Goal: Information Seeking & Learning: Learn about a topic

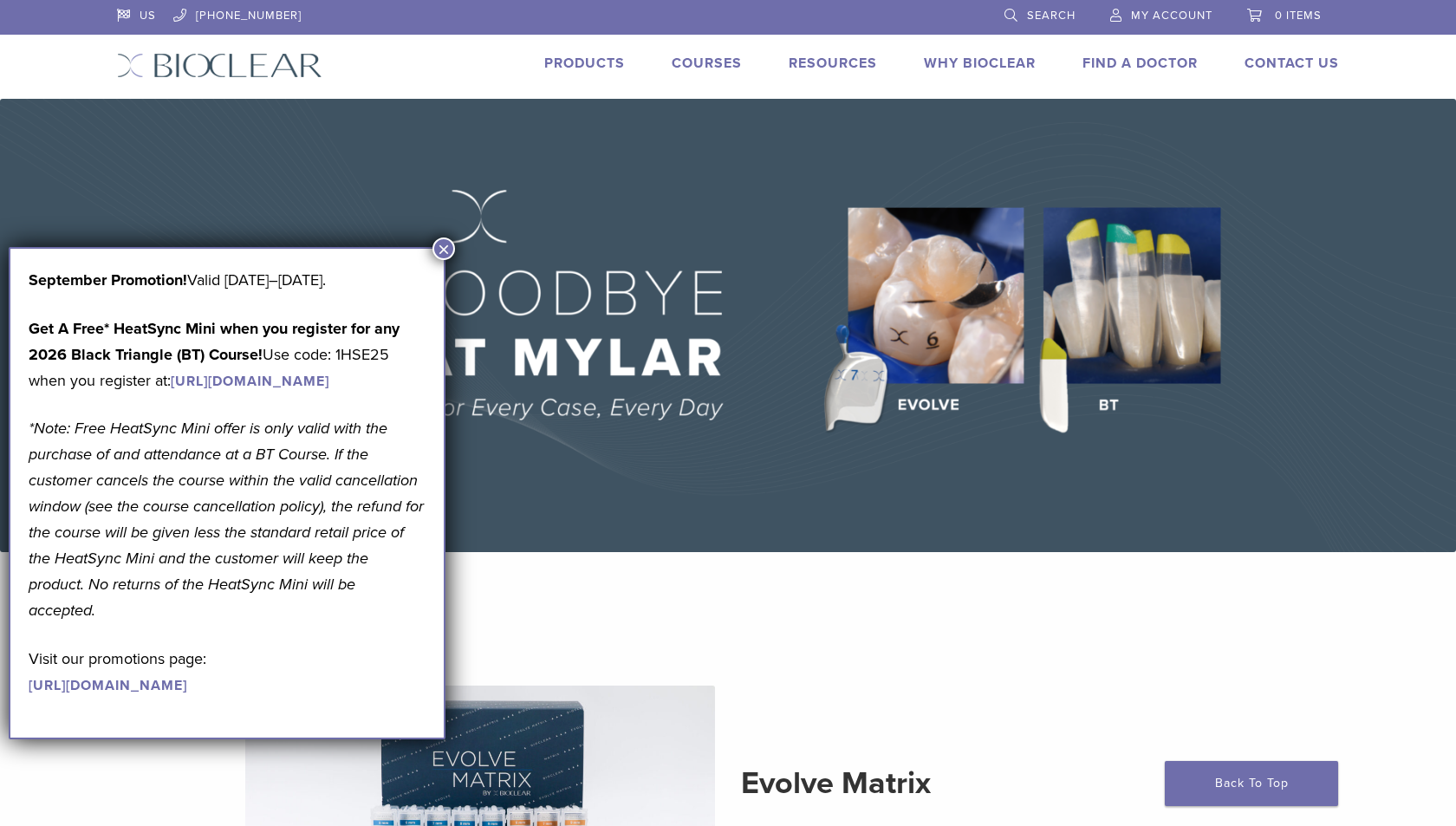
click at [436, 241] on button "×" at bounding box center [444, 249] width 22 height 22
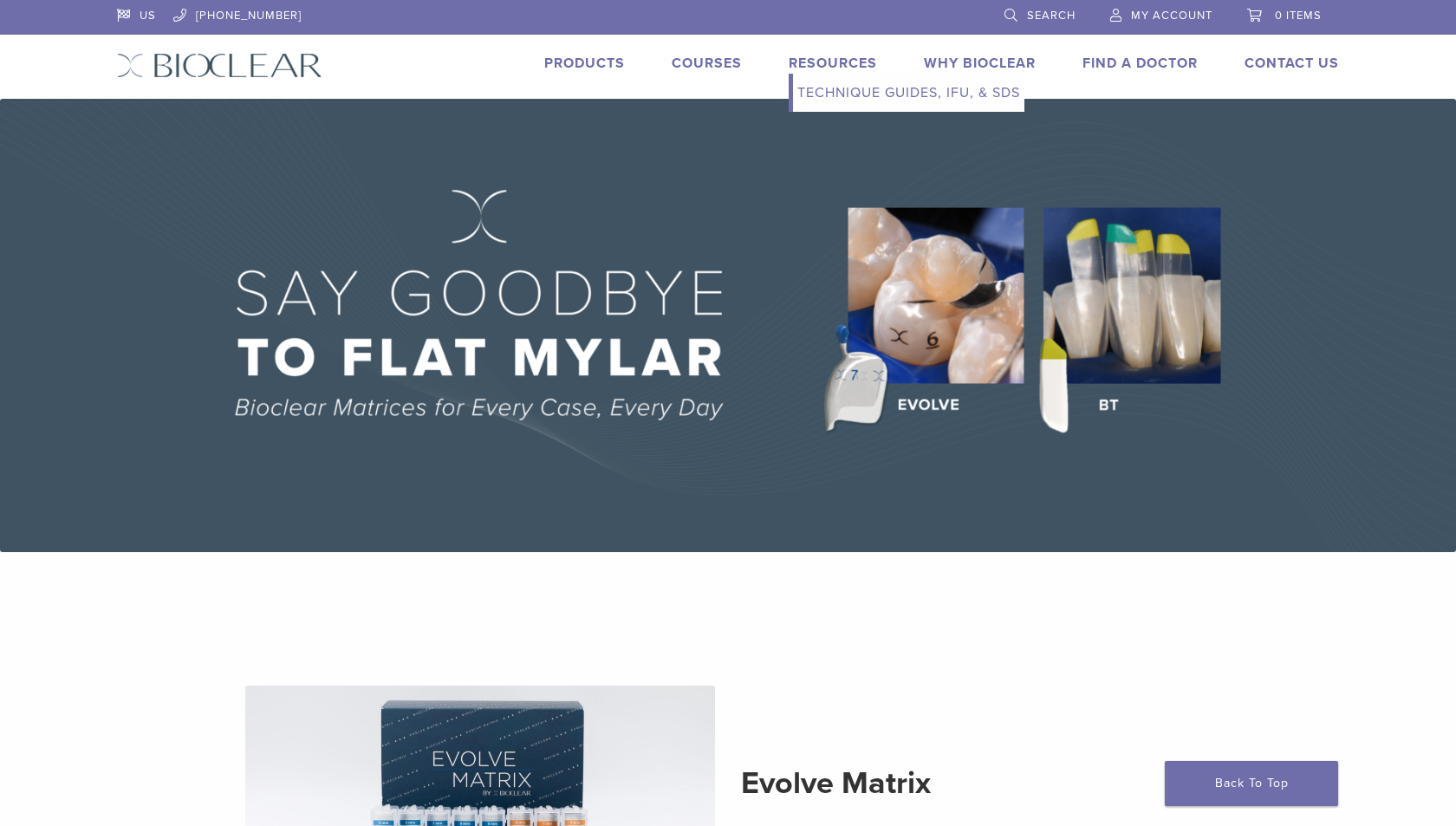
click at [846, 84] on link "Technique Guides, IFU, & SDS" at bounding box center [908, 92] width 231 height 38
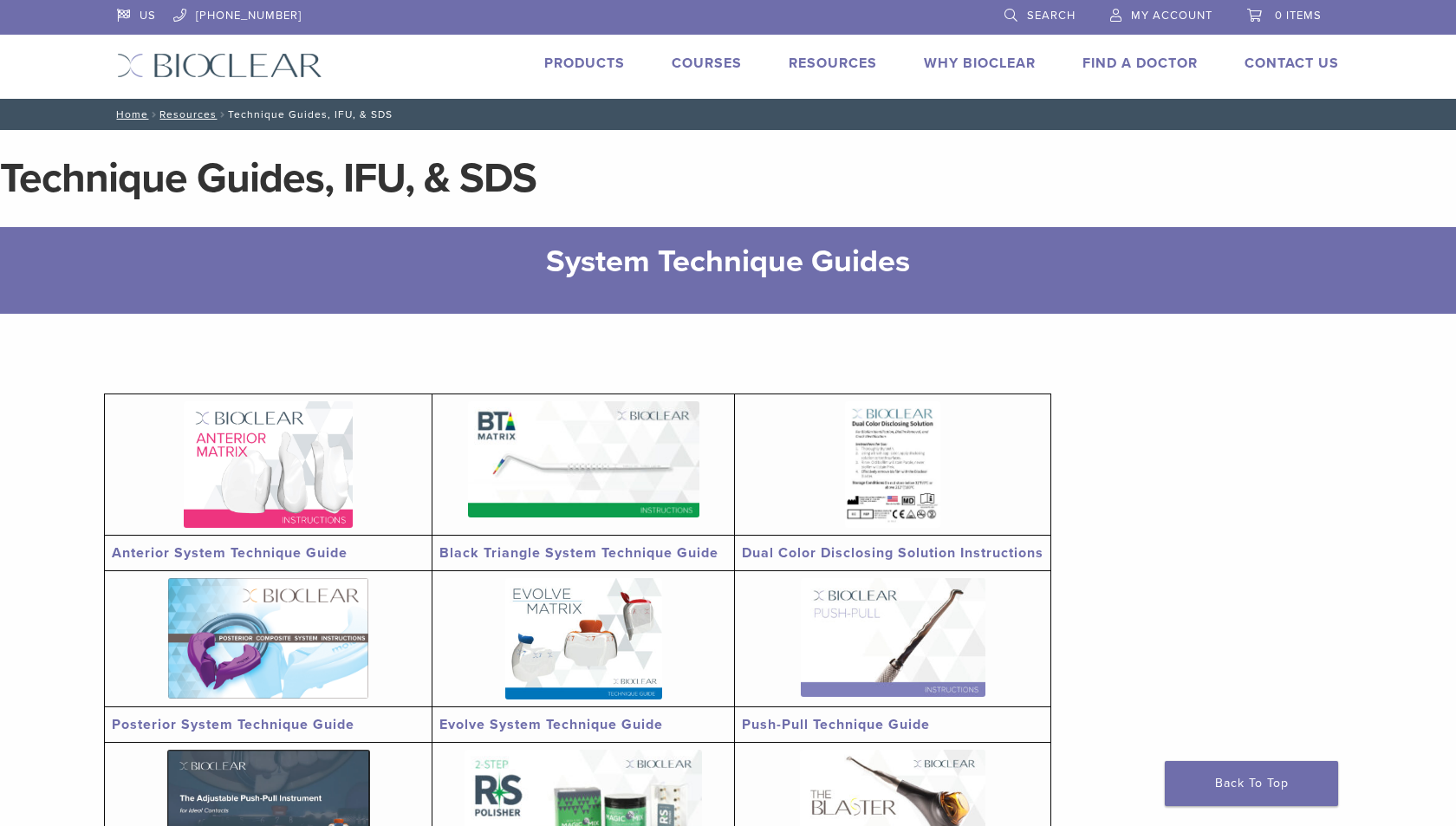
click at [601, 70] on link "Products" at bounding box center [584, 63] width 81 height 18
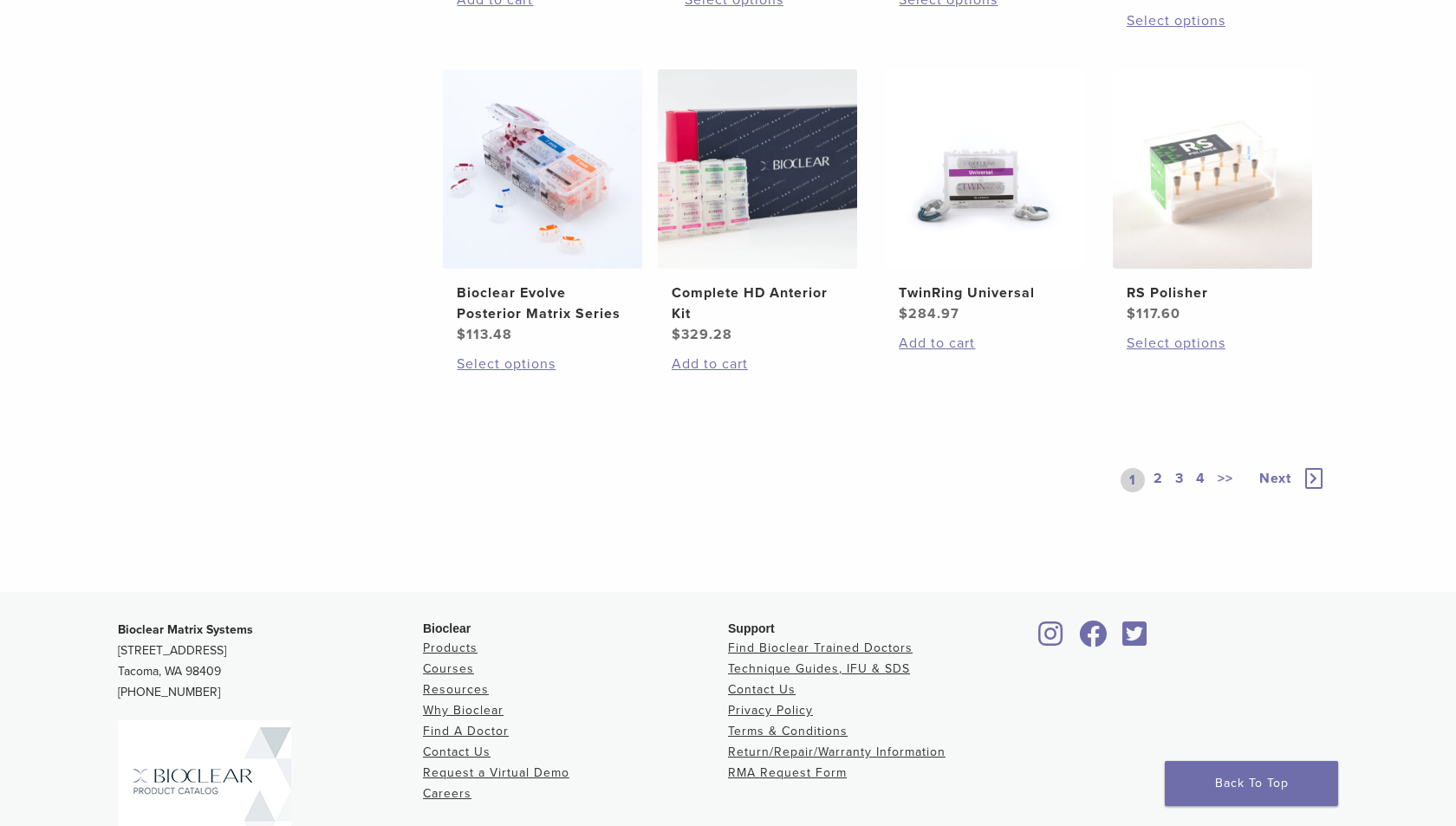
scroll to position [1504, 0]
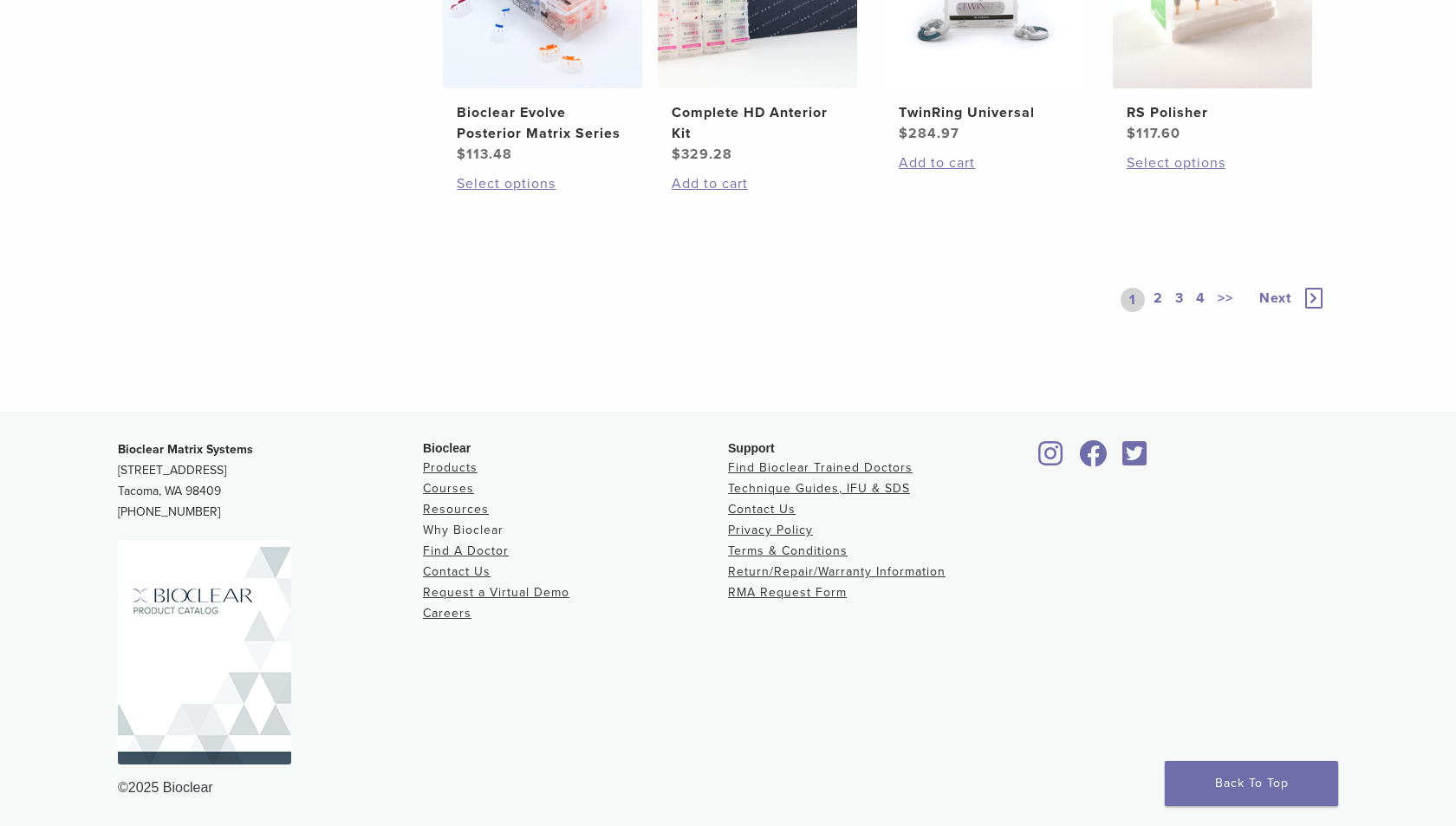
click at [473, 533] on link "Why Bioclear" at bounding box center [463, 530] width 81 height 15
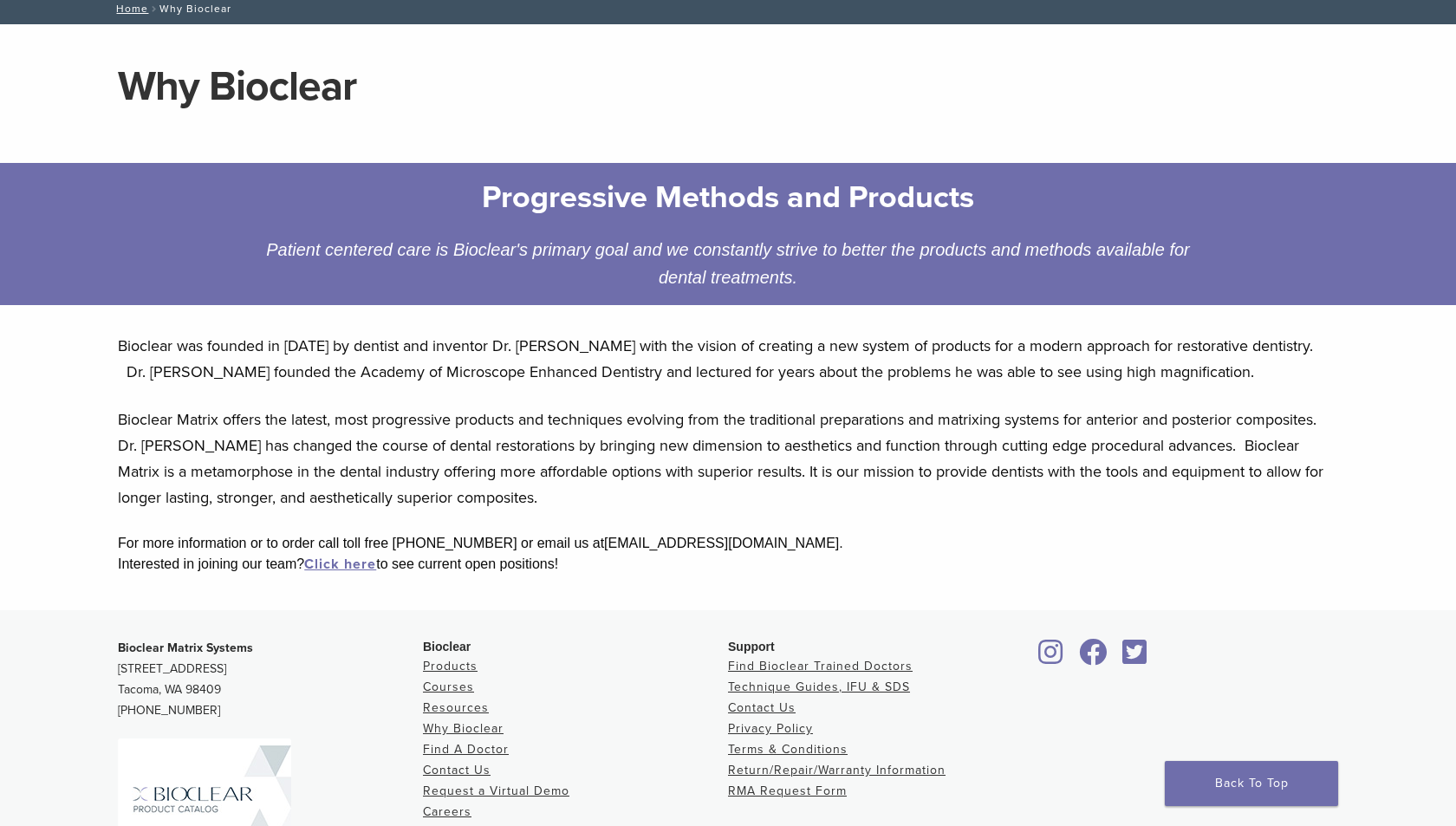
scroll to position [304, 0]
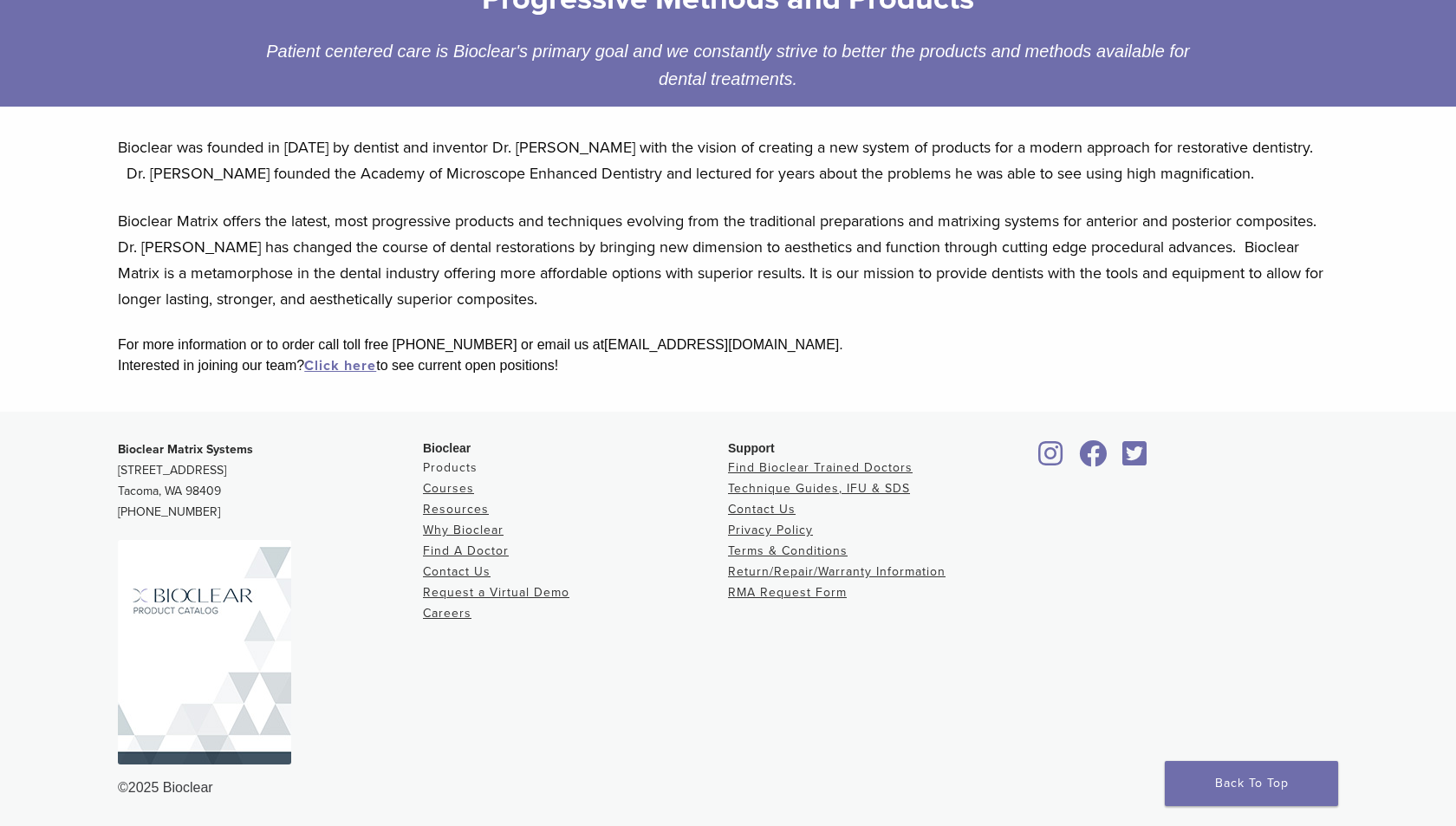
click at [440, 470] on link "Products" at bounding box center [450, 468] width 55 height 15
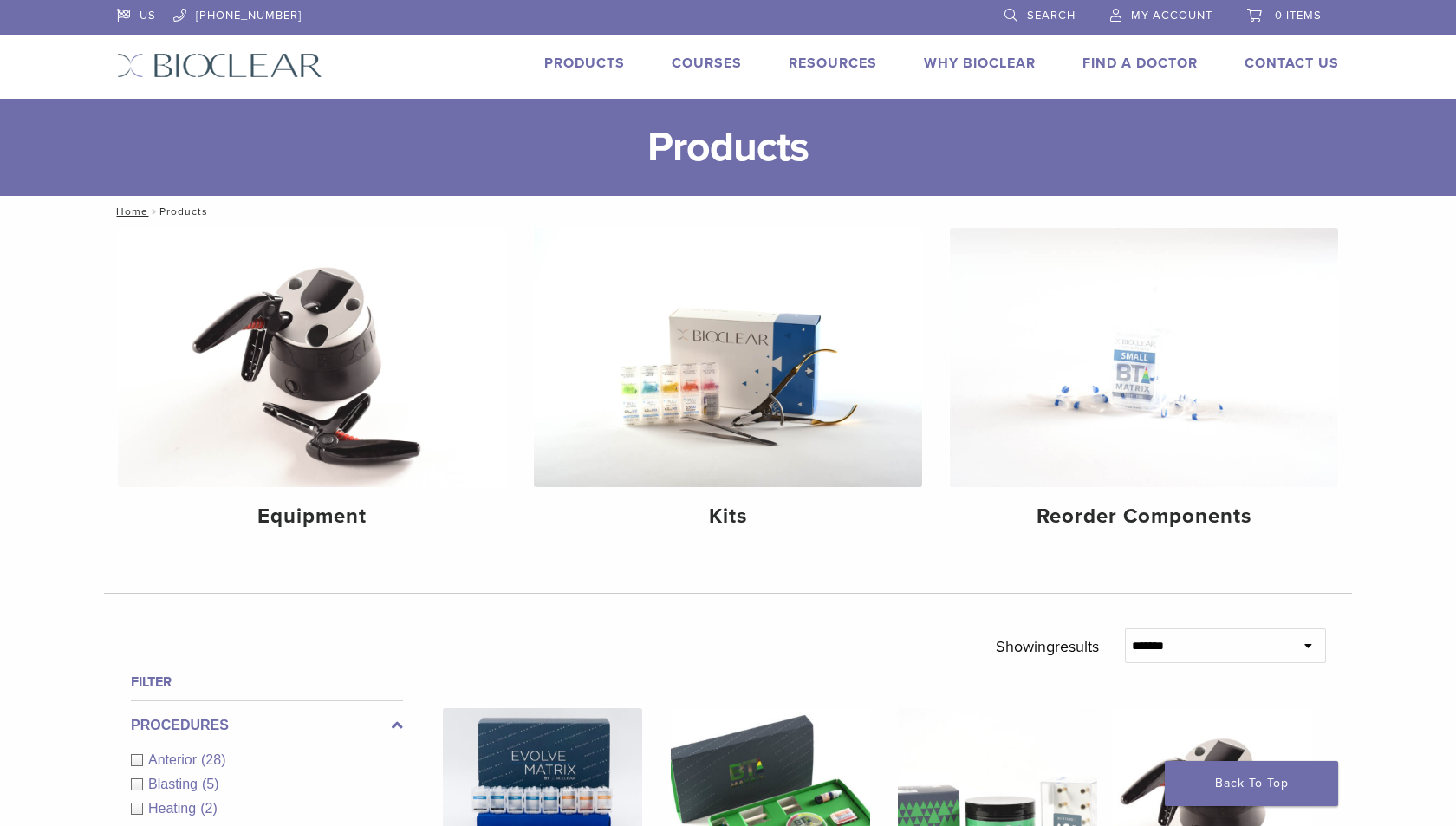
click at [682, 62] on link "Courses" at bounding box center [707, 63] width 71 height 18
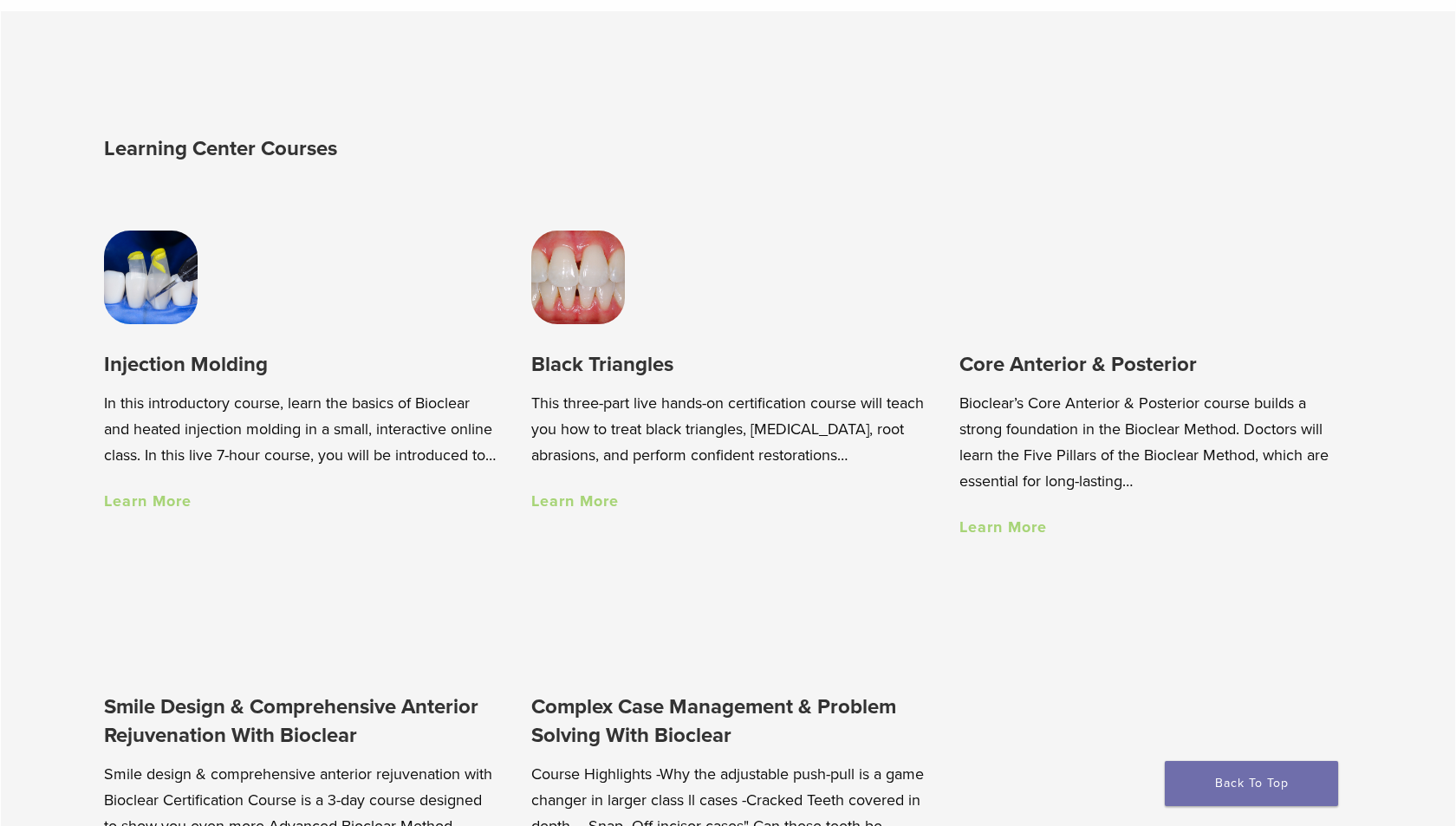
scroll to position [1127, 0]
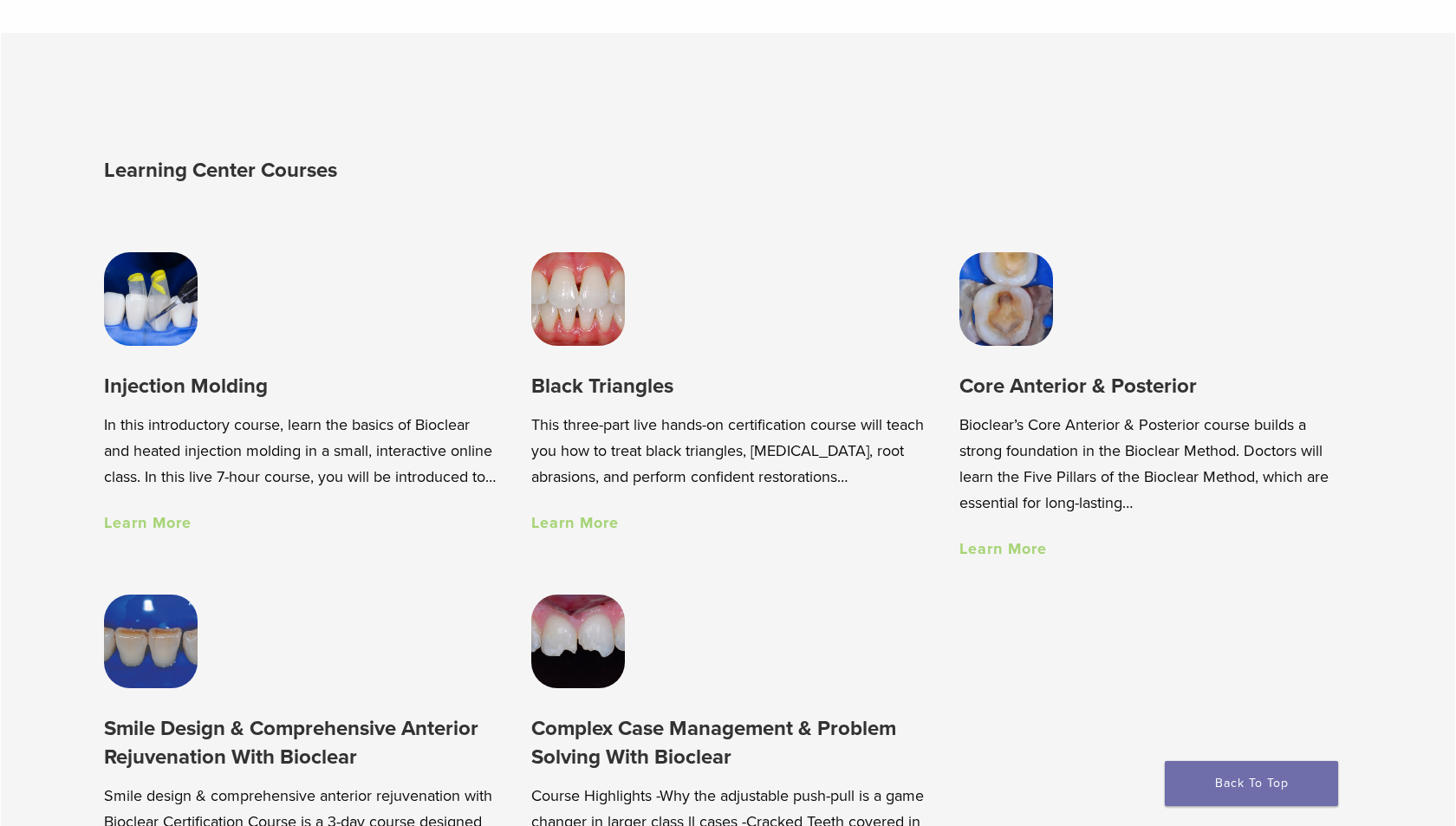
click at [1028, 316] on img at bounding box center [1006, 299] width 94 height 94
